Goal: Task Accomplishment & Management: Use online tool/utility

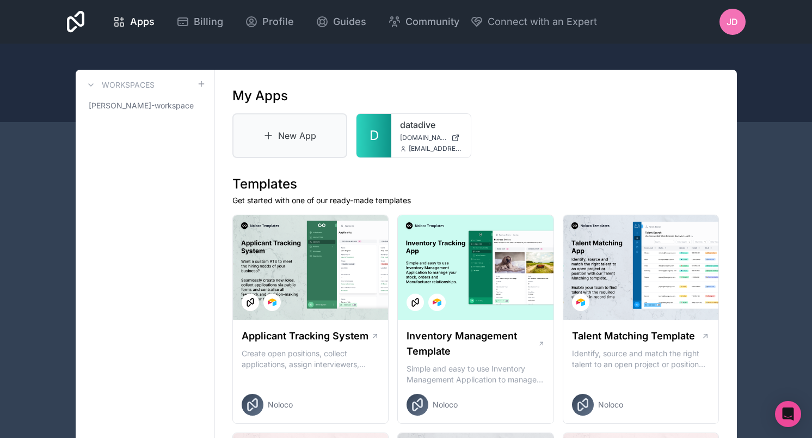
click at [284, 130] on link "New App" at bounding box center [289, 135] width 115 height 45
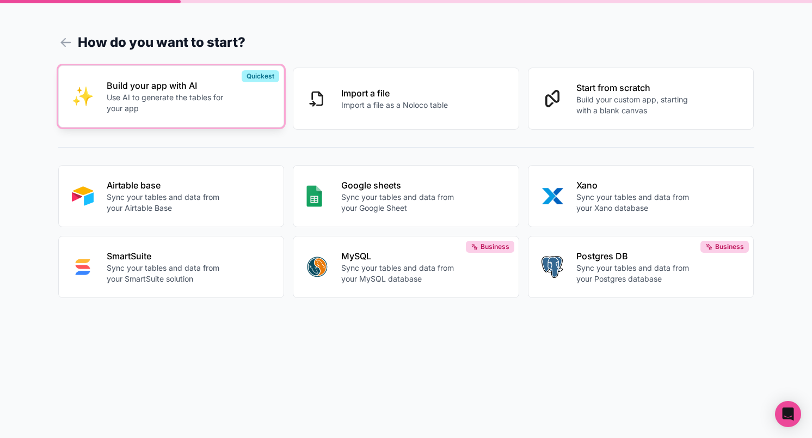
click at [216, 89] on p "Build your app with AI" at bounding box center [167, 85] width 121 height 13
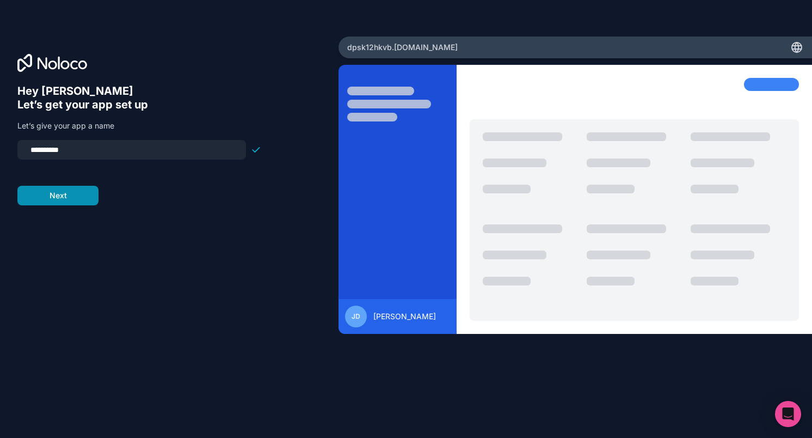
type input "**********"
click at [36, 197] on button "Next" at bounding box center [57, 196] width 81 height 20
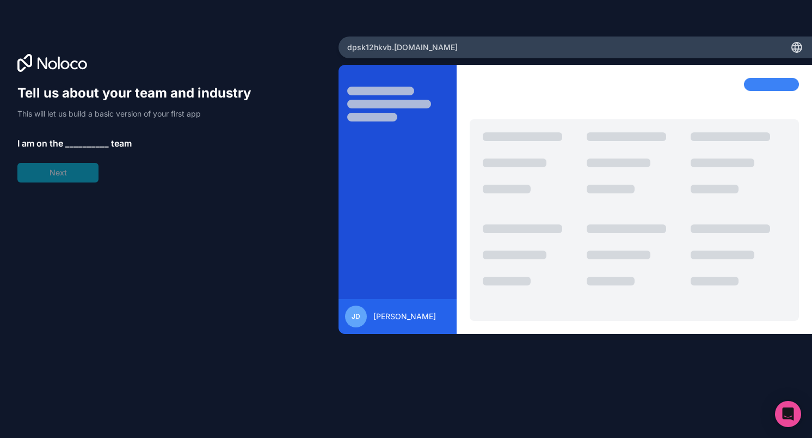
click at [82, 143] on span "__________" at bounding box center [87, 143] width 44 height 13
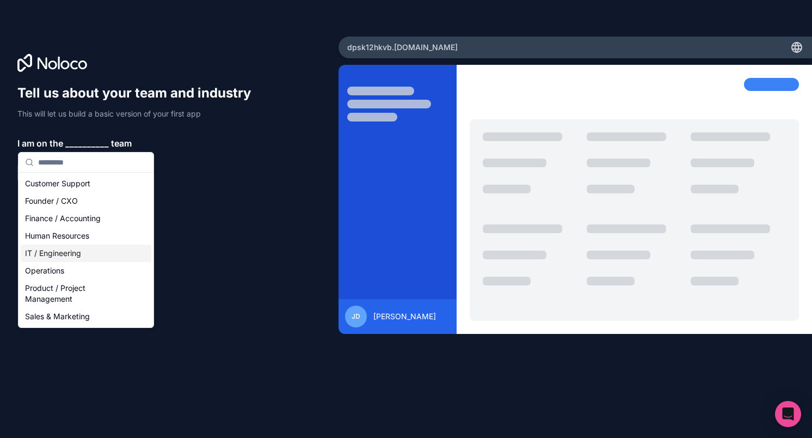
click at [60, 254] on div "IT / Engineering" at bounding box center [86, 252] width 131 height 17
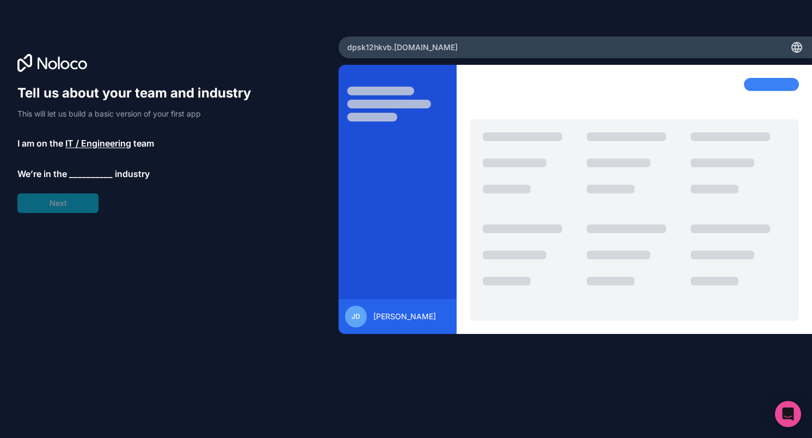
click at [87, 174] on span "__________" at bounding box center [91, 173] width 44 height 13
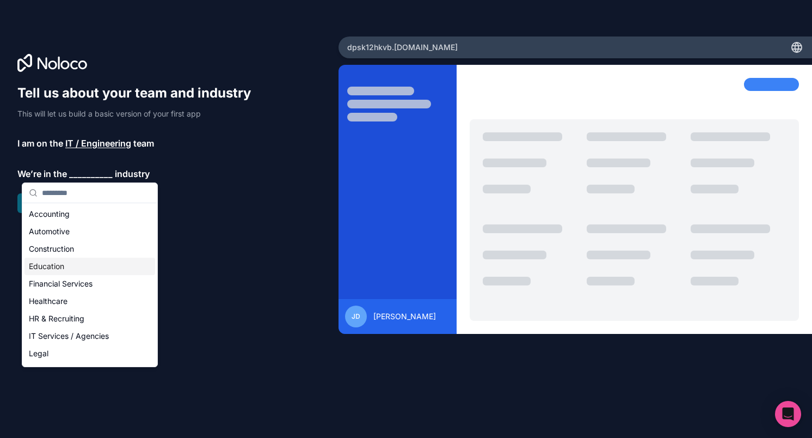
click at [48, 269] on div "Education" at bounding box center [89, 265] width 131 height 17
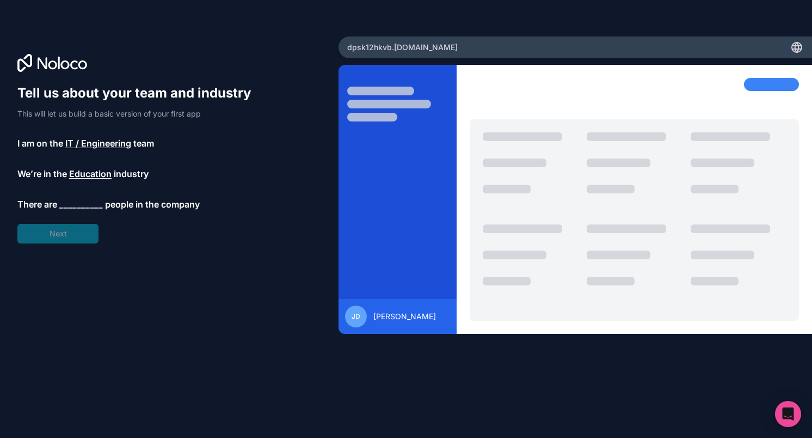
click at [78, 204] on span "__________" at bounding box center [81, 204] width 44 height 13
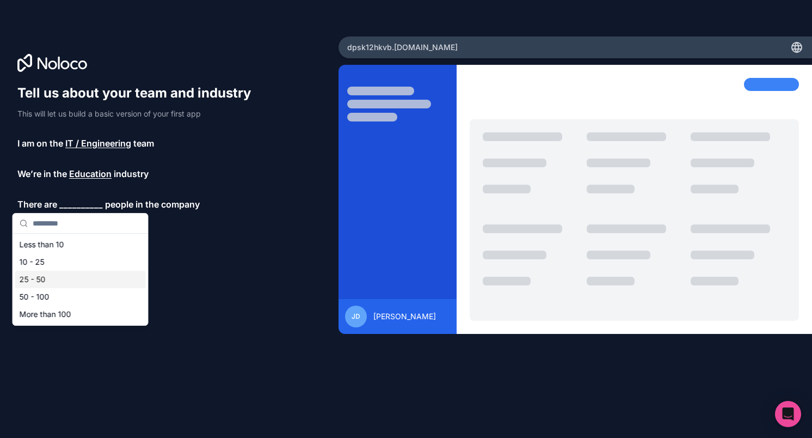
click at [66, 284] on div "25 - 50" at bounding box center [80, 278] width 131 height 17
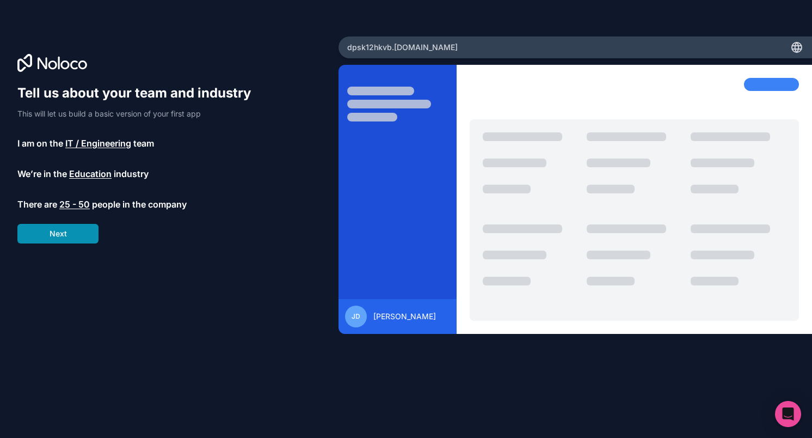
click at [82, 228] on button "Next" at bounding box center [57, 234] width 81 height 20
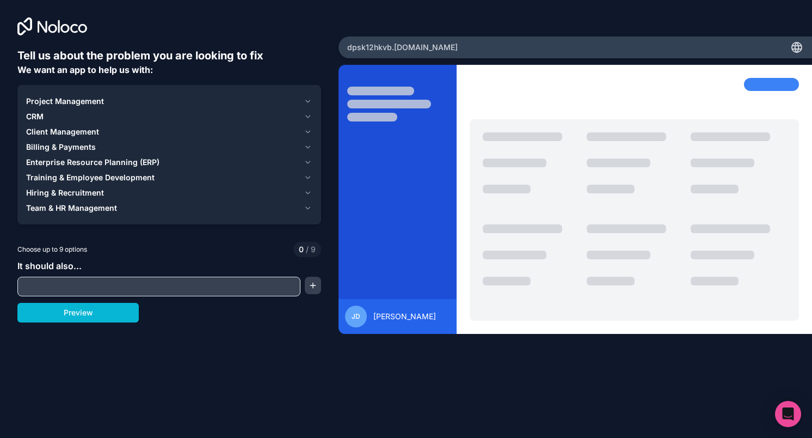
click at [81, 127] on span "Client Management" at bounding box center [62, 131] width 73 height 11
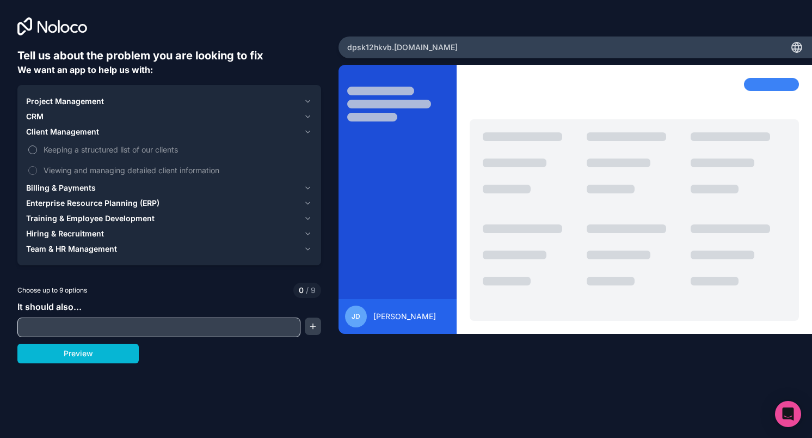
click at [33, 146] on button "Keeping a structured list of our clients" at bounding box center [32, 149] width 9 height 9
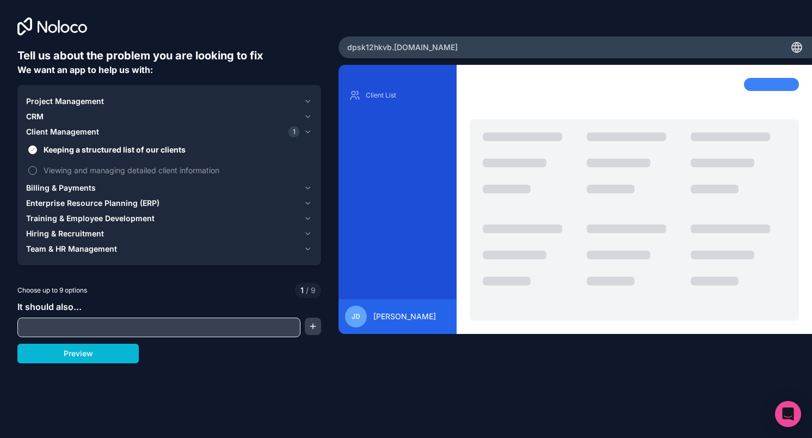
click at [34, 167] on button "Viewing and managing detailed client information" at bounding box center [32, 170] width 9 height 9
click at [62, 322] on input "text" at bounding box center [159, 326] width 278 height 15
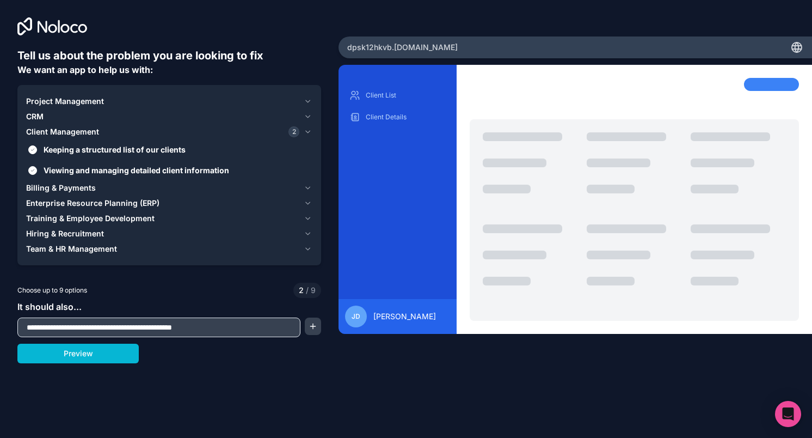
click at [134, 327] on input "**********" at bounding box center [159, 326] width 278 height 15
click at [237, 336] on div "**********" at bounding box center [158, 327] width 283 height 20
click at [237, 333] on input "**********" at bounding box center [159, 326] width 278 height 15
type input "**********"
click at [313, 326] on button "button" at bounding box center [313, 325] width 16 height 17
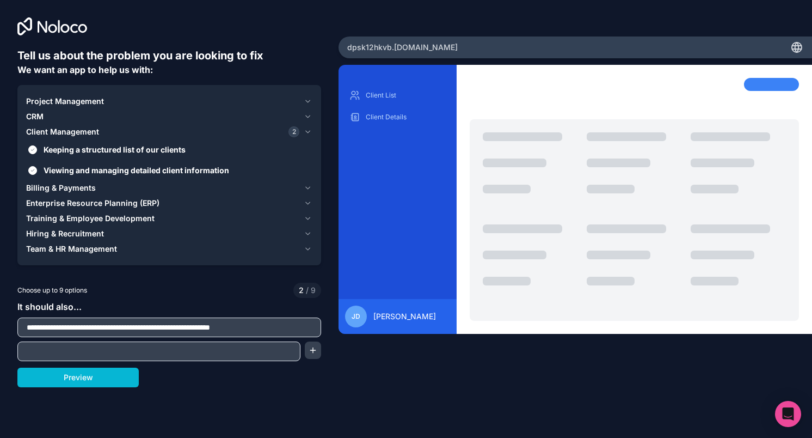
click at [255, 345] on input "text" at bounding box center [159, 350] width 278 height 15
type input "**********"
click at [315, 346] on button "button" at bounding box center [313, 349] width 16 height 17
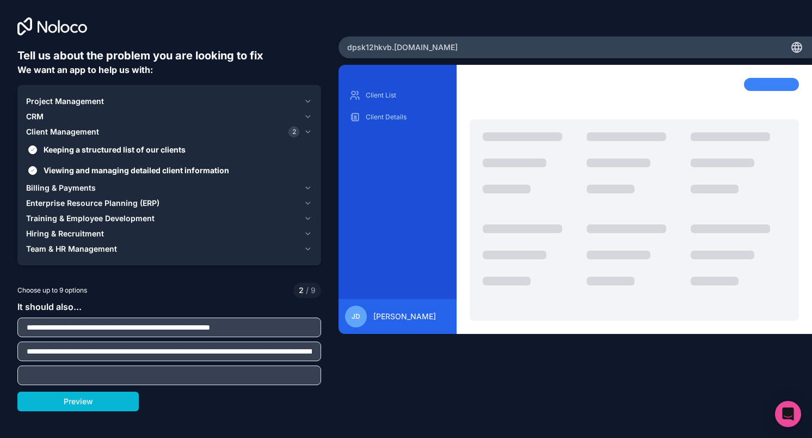
click at [137, 374] on input "text" at bounding box center [169, 374] width 298 height 15
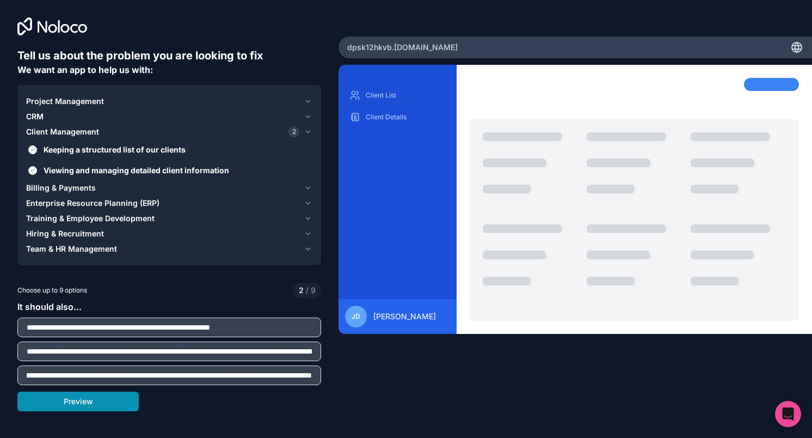
scroll to position [0, 319]
type input "**********"
click at [296, 327] on input "**********" at bounding box center [169, 326] width 298 height 15
click at [91, 400] on button "Preview" at bounding box center [77, 401] width 121 height 20
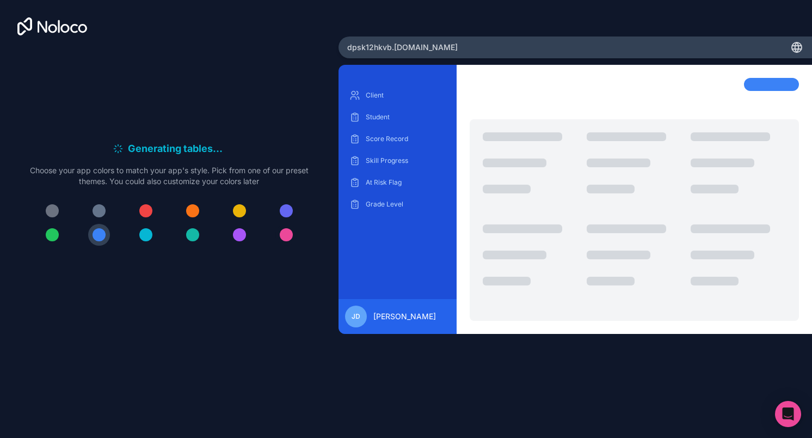
click at [291, 236] on div at bounding box center [286, 234] width 13 height 13
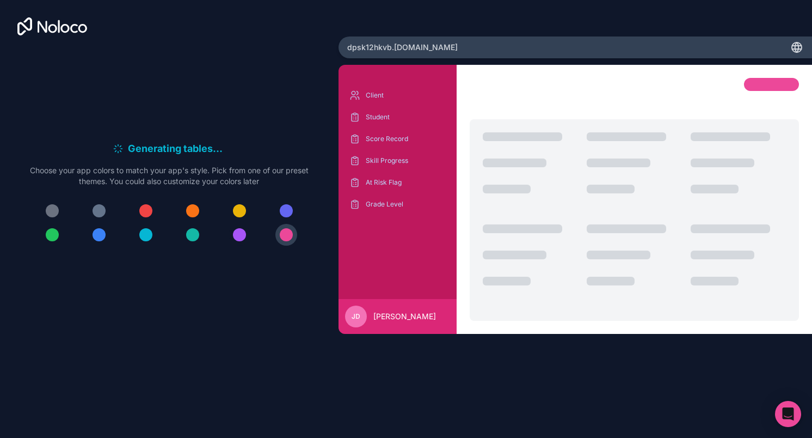
click at [238, 241] on div at bounding box center [239, 234] width 13 height 13
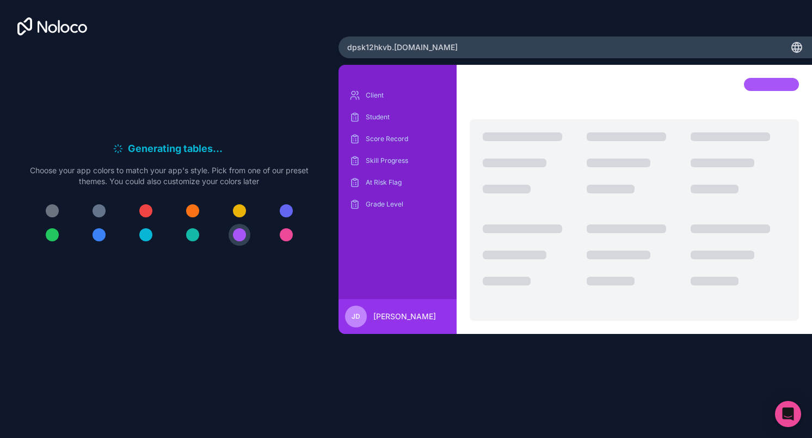
click at [195, 229] on div at bounding box center [192, 234] width 13 height 13
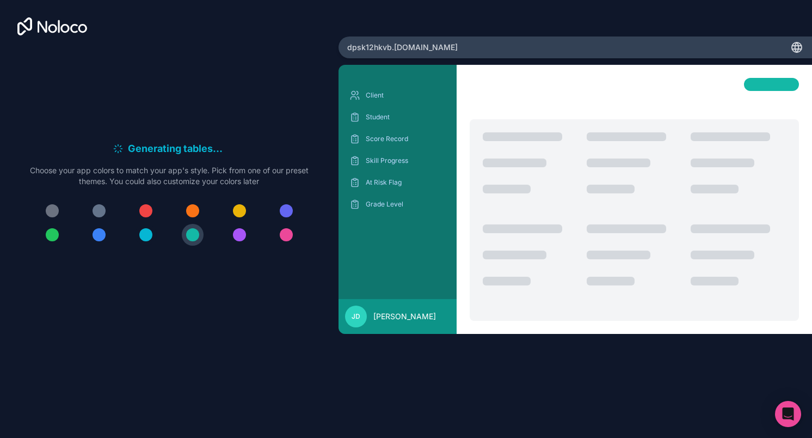
click at [142, 231] on div at bounding box center [145, 234] width 13 height 13
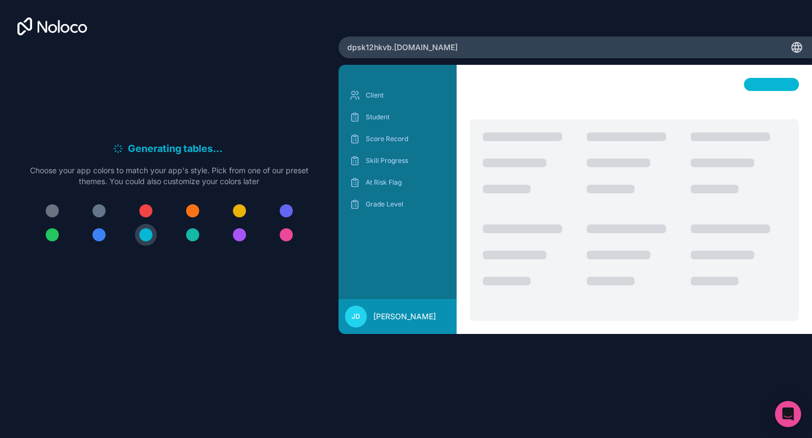
click at [98, 238] on div at bounding box center [99, 234] width 13 height 13
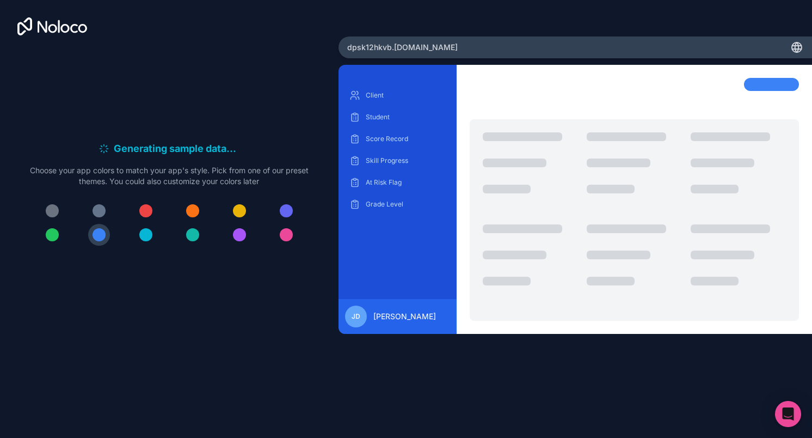
click at [57, 235] on div at bounding box center [52, 234] width 13 height 13
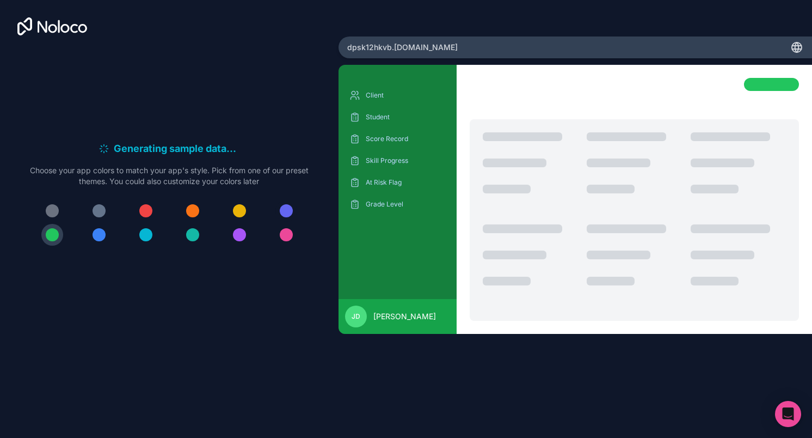
click at [291, 207] on div at bounding box center [286, 210] width 13 height 13
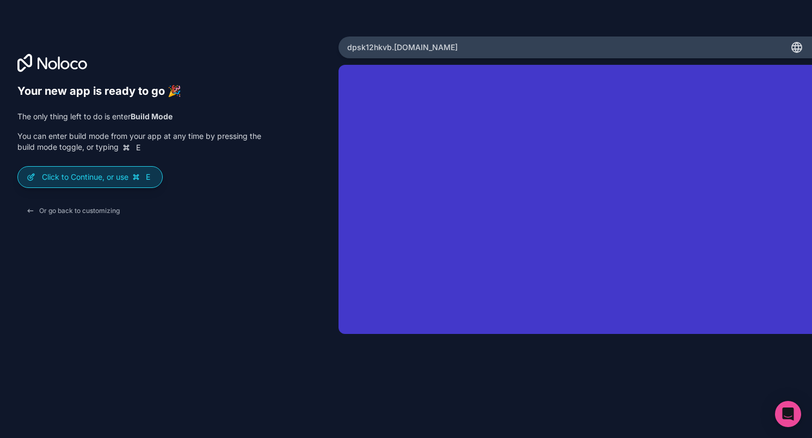
click at [64, 179] on p "Click to Continue, or use E" at bounding box center [98, 176] width 112 height 11
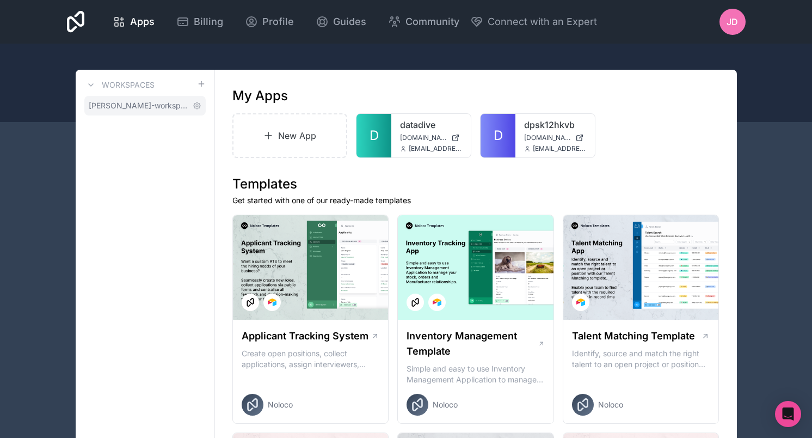
click at [133, 108] on span "[PERSON_NAME]-workspace" at bounding box center [139, 105] width 100 height 11
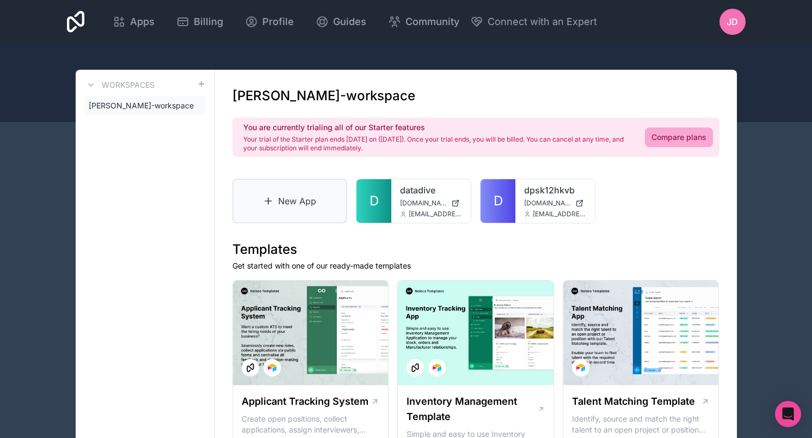
click at [321, 201] on link "New App" at bounding box center [289, 201] width 115 height 45
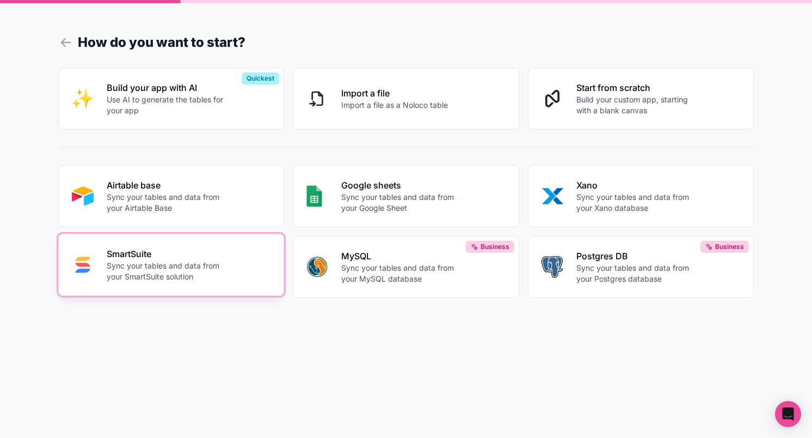
click at [203, 274] on p "Sync your tables and data from your SmartSuite solution" at bounding box center [167, 271] width 121 height 22
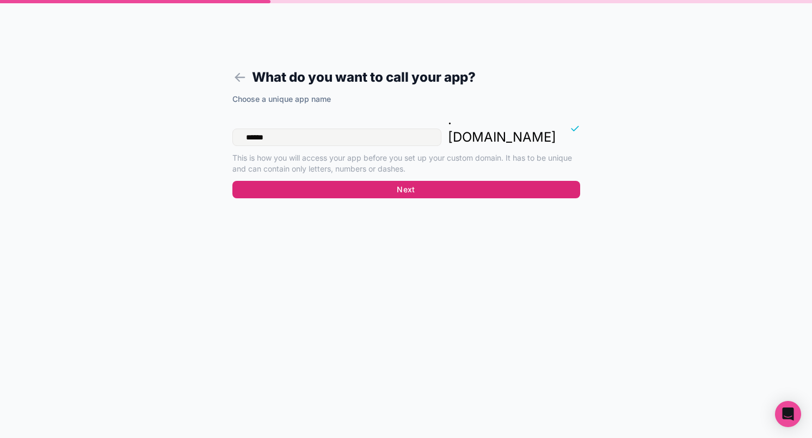
click at [410, 181] on button "Next" at bounding box center [406, 189] width 348 height 17
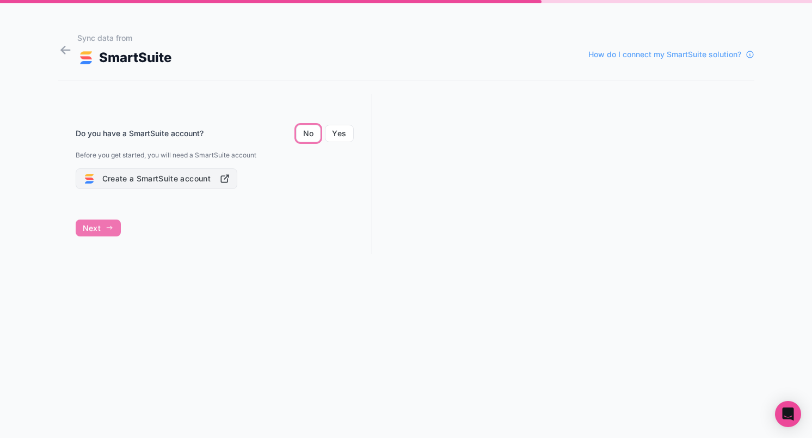
click at [117, 180] on button "Create a SmartSuite account" at bounding box center [157, 178] width 162 height 21
